Goal: Download file/media

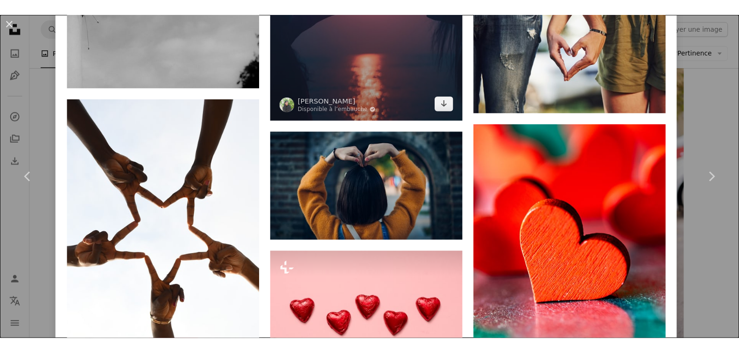
scroll to position [7979, 0]
click at [98, 14] on input "**********" at bounding box center [256, 15] width 398 height 18
type input "**********"
click at [42, 6] on button "A magnifying glass" at bounding box center [50, 15] width 16 height 18
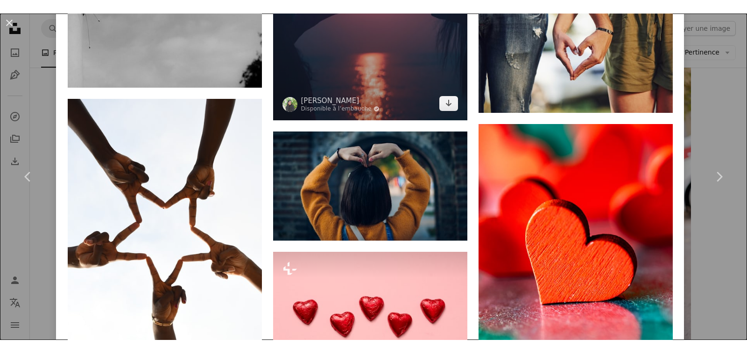
click at [52, 75] on div "An X shape Chevron left Chevron right [PERSON_NAME] Disponible à l’embauche A c…" at bounding box center [373, 163] width 747 height 327
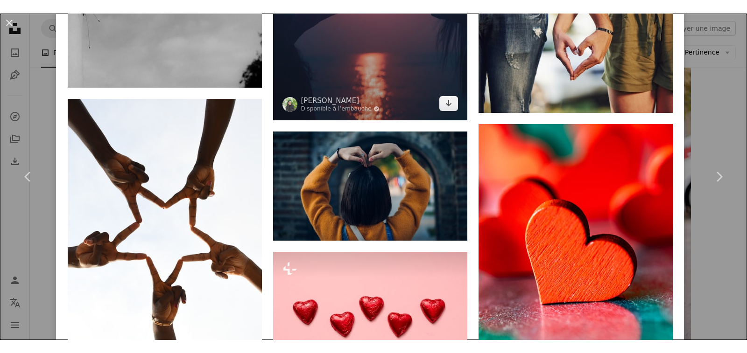
click link "Télécharger gratuitement"
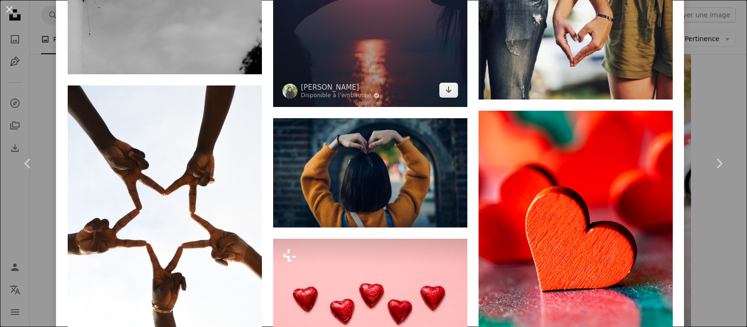
click at [37, 83] on div "An X shape Chevron left Chevron right engin akyurt Disponible à l’embauche A ch…" at bounding box center [373, 163] width 747 height 327
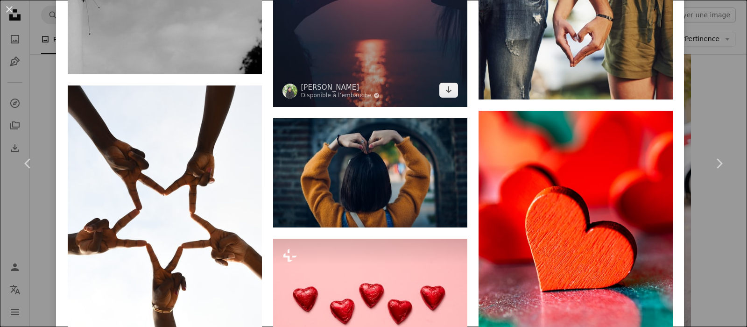
click icon "An X shape"
click link "Télécharger gratuitement"
drag, startPoint x: 540, startPoint y: 114, endPoint x: 477, endPoint y: 214, distance: 117.9
click img
click at [43, 85] on div "An X shape Chevron left Chevron right [MEDICAL_DATA][PERSON_NAME] Disponible à …" at bounding box center [373, 163] width 747 height 327
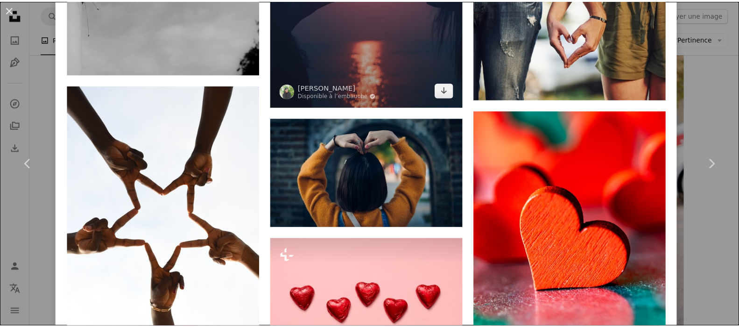
click icon "An X shape"
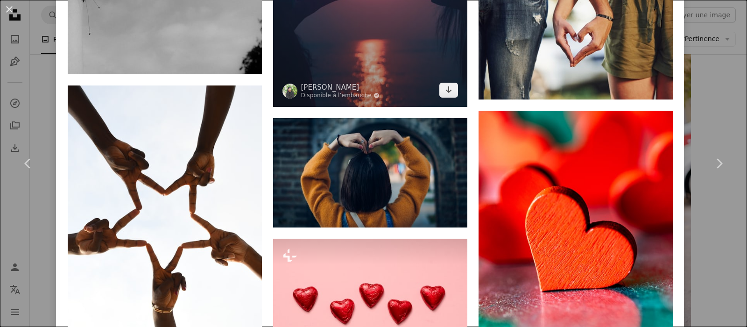
click at [44, 76] on div "An X shape Chevron left Chevron right April Laugh aprillaugh A heart A plus sig…" at bounding box center [373, 163] width 747 height 327
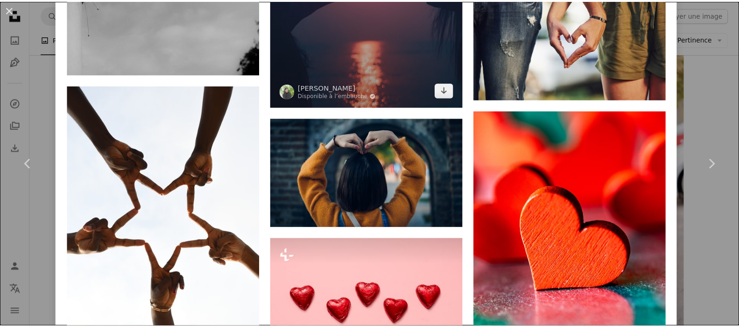
click at [385, 154] on img at bounding box center [388, 208] width 194 height 109
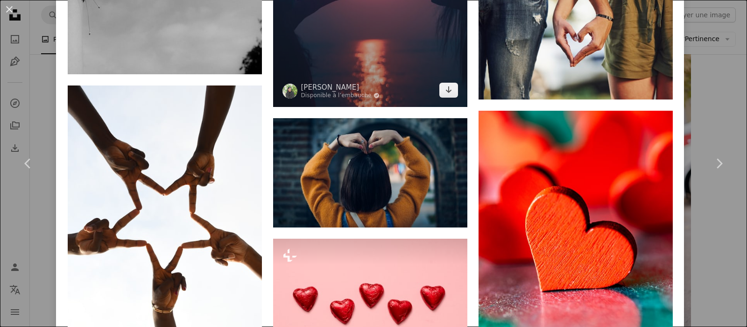
scroll to position [44, 0]
click img "Zoom arrière sur cette image"
click icon "button"
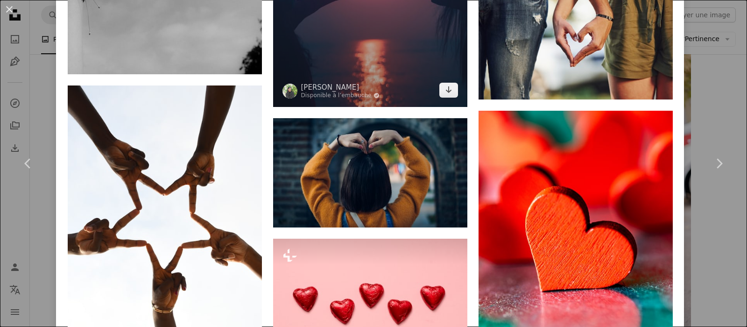
click icon "An X shape"
click div "An X shape Premium, images prêtes à l’emploi. Profitez d’un accès illimité. A p…"
click icon "An X shape"
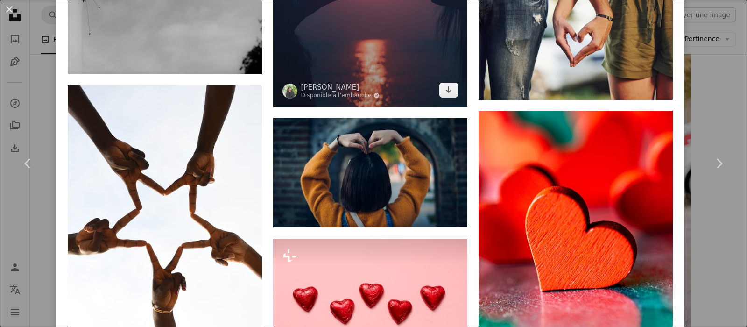
scroll to position [5930, 0]
